Goal: Task Accomplishment & Management: Manage account settings

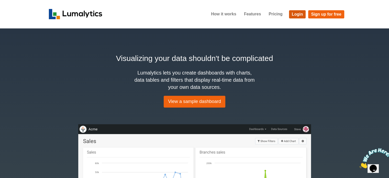
click at [297, 14] on link "Login" at bounding box center [297, 14] width 17 height 8
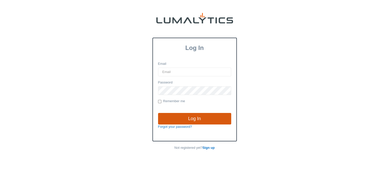
type input "[EMAIL_ADDRESS][DOMAIN_NAME]"
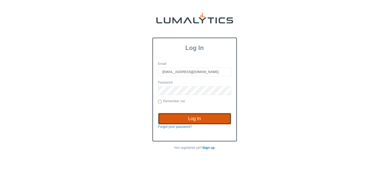
click at [193, 117] on input "Log In" at bounding box center [194, 119] width 73 height 12
